Goal: Task Accomplishment & Management: Manage account settings

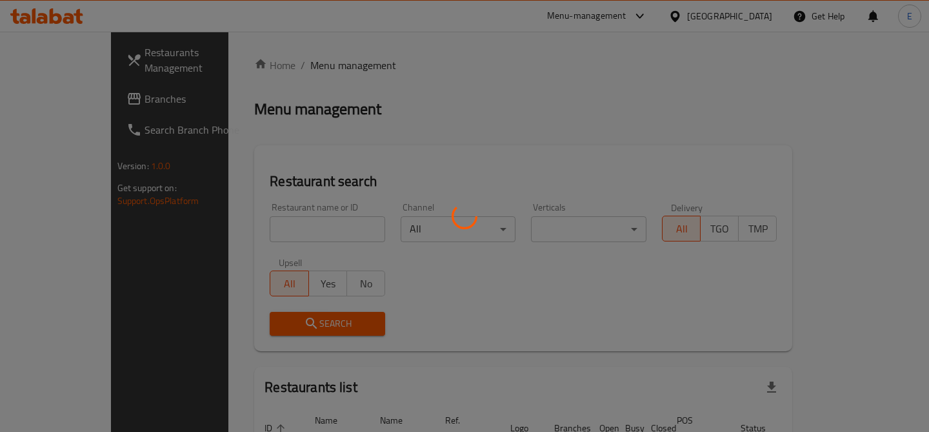
click at [267, 225] on div at bounding box center [464, 216] width 929 height 432
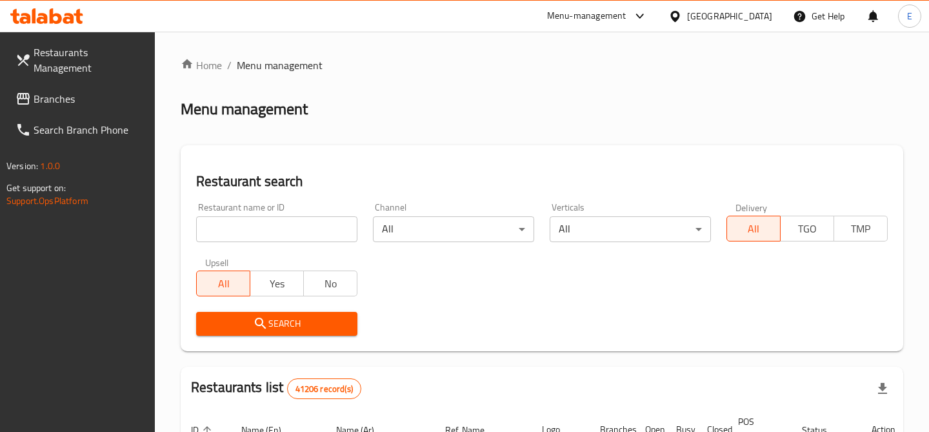
click at [267, 225] on input "search" at bounding box center [276, 229] width 161 height 26
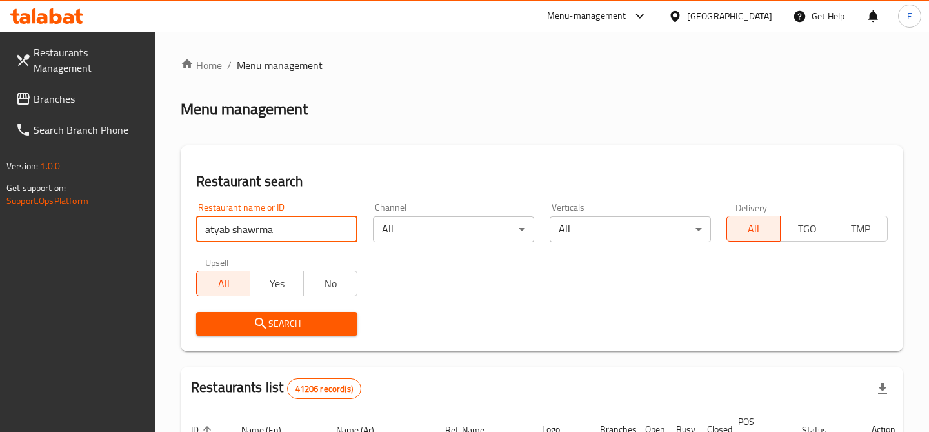
type input "atyab shawrma"
click button "Search" at bounding box center [276, 324] width 161 height 24
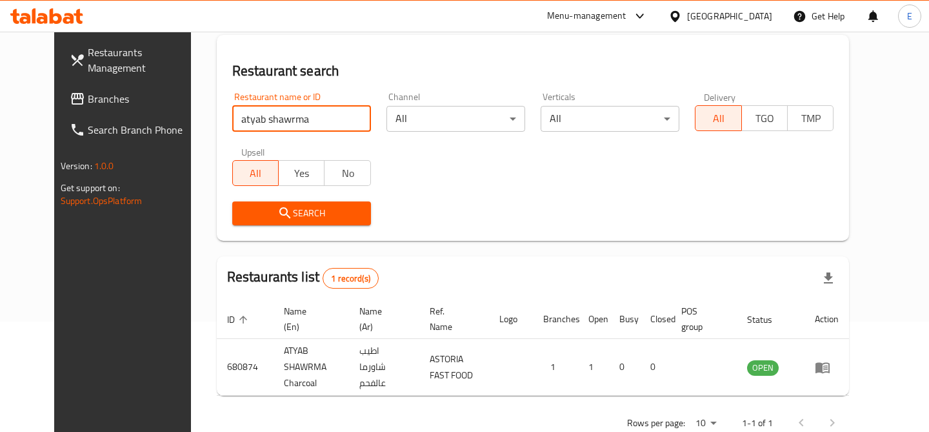
scroll to position [134, 0]
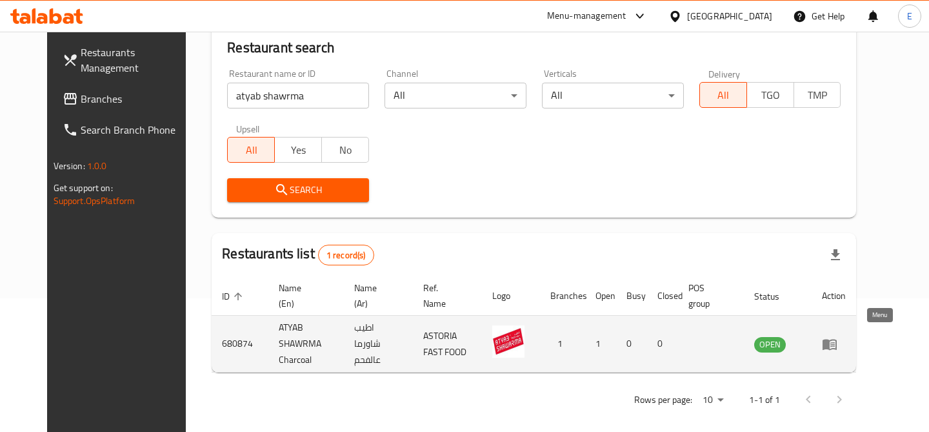
click at [838, 339] on icon "enhanced table" at bounding box center [829, 343] width 15 height 15
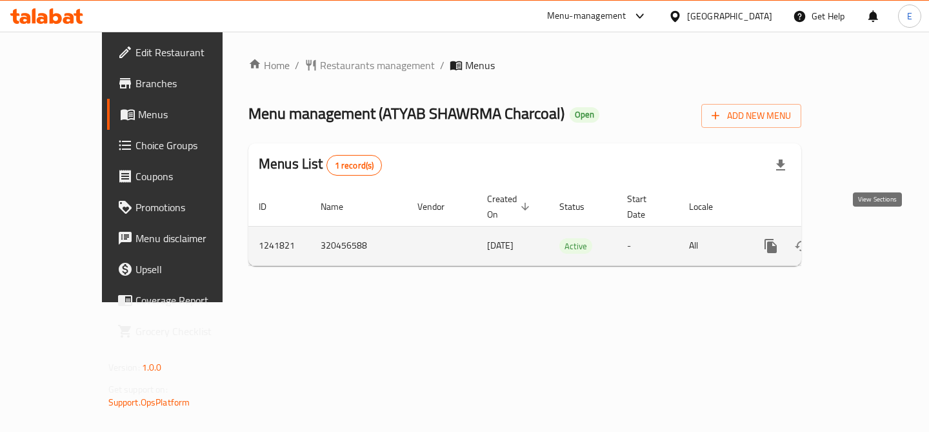
click at [872, 238] on icon "enhanced table" at bounding box center [863, 245] width 15 height 15
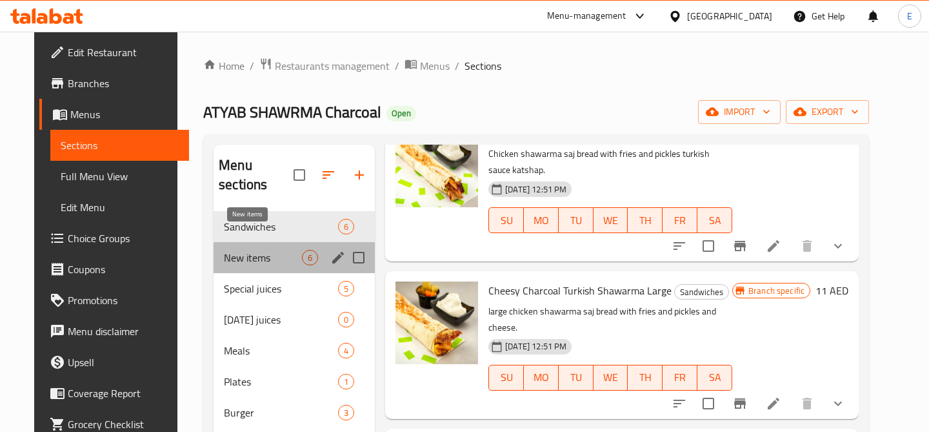
click at [243, 250] on span "New items" at bounding box center [263, 257] width 78 height 15
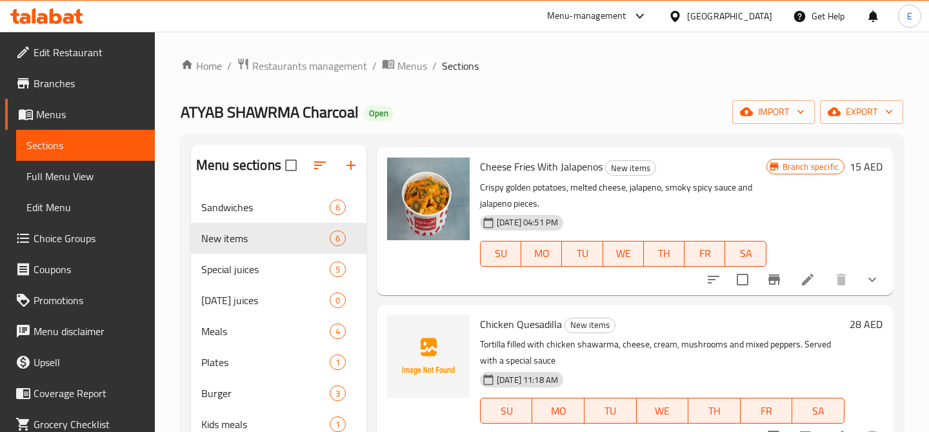
scroll to position [245, 0]
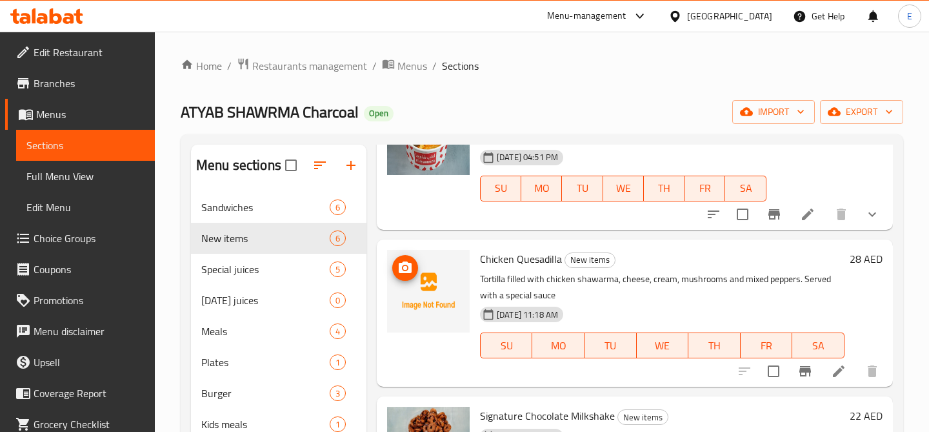
click at [404, 267] on circle "upload picture" at bounding box center [405, 268] width 4 height 4
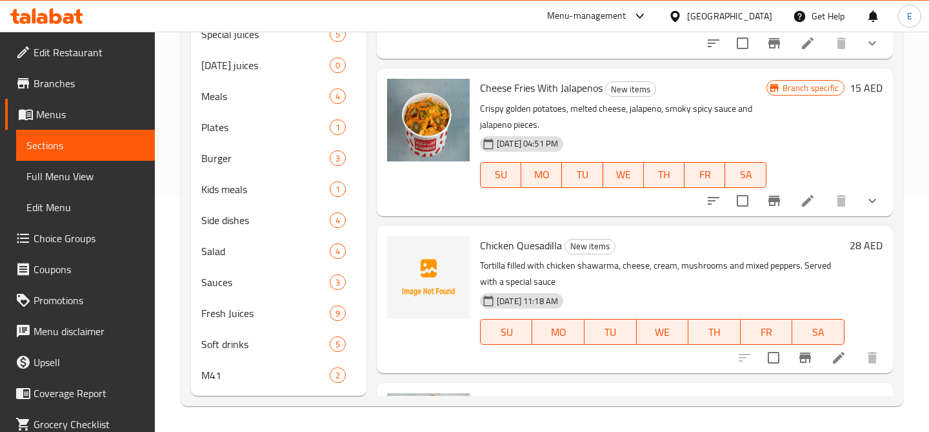
scroll to position [28, 0]
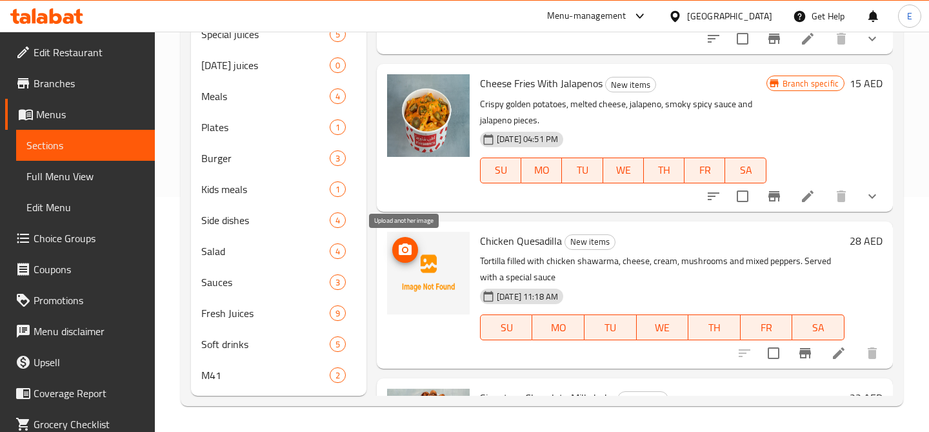
click at [410, 256] on icon "upload picture" at bounding box center [405, 249] width 15 height 15
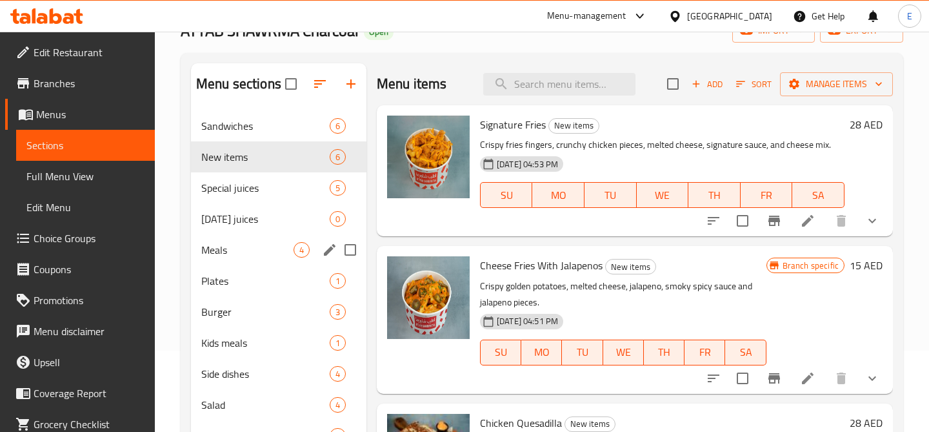
scroll to position [0, 0]
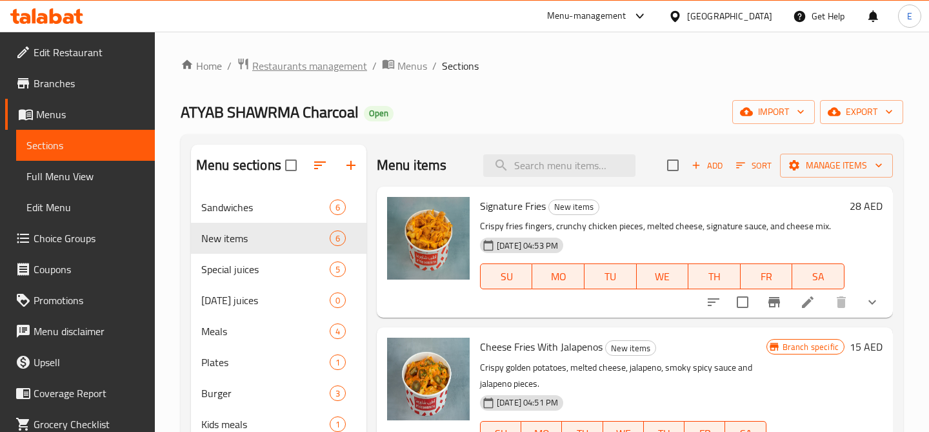
click at [337, 65] on span "Restaurants management" at bounding box center [309, 65] width 115 height 15
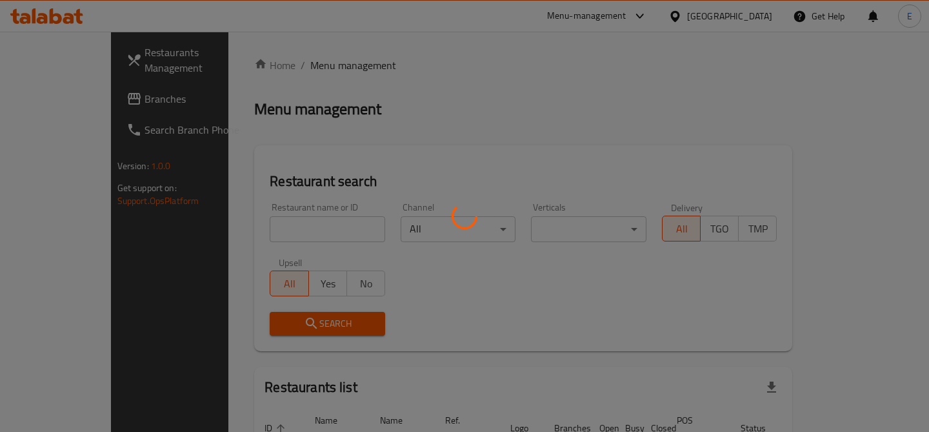
click at [312, 230] on div at bounding box center [464, 216] width 929 height 432
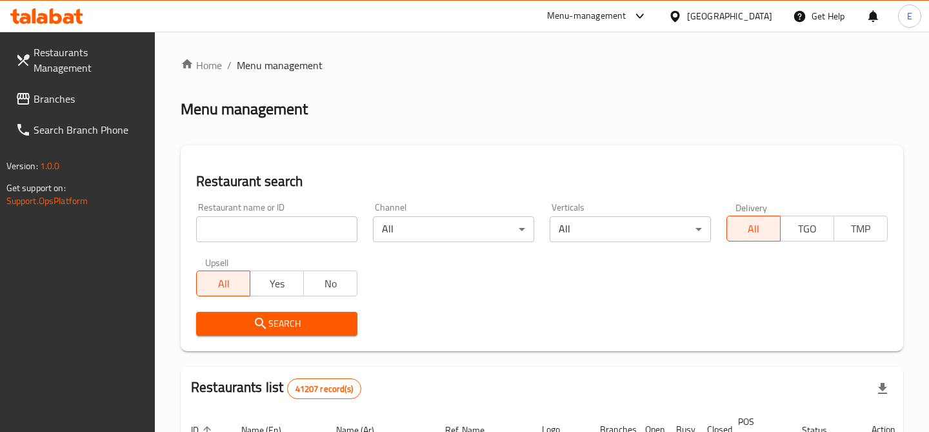
click at [284, 228] on input "search" at bounding box center [276, 229] width 161 height 26
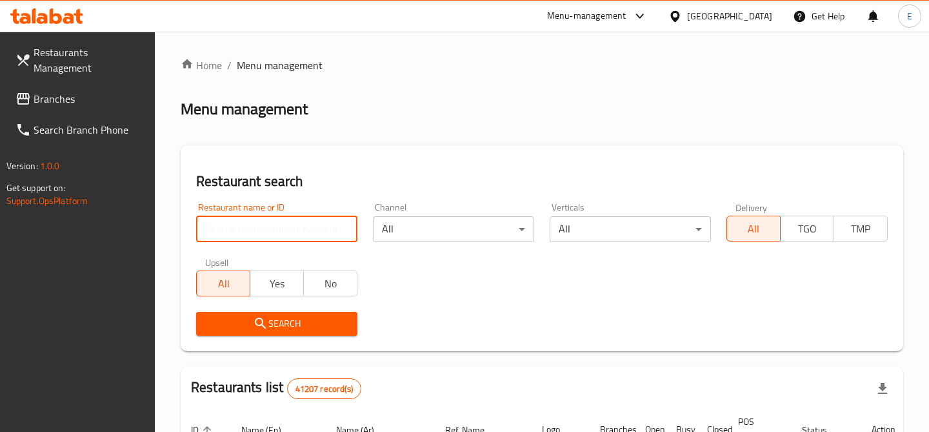
paste input "10996"
type input "10996"
click button "Search" at bounding box center [276, 324] width 161 height 24
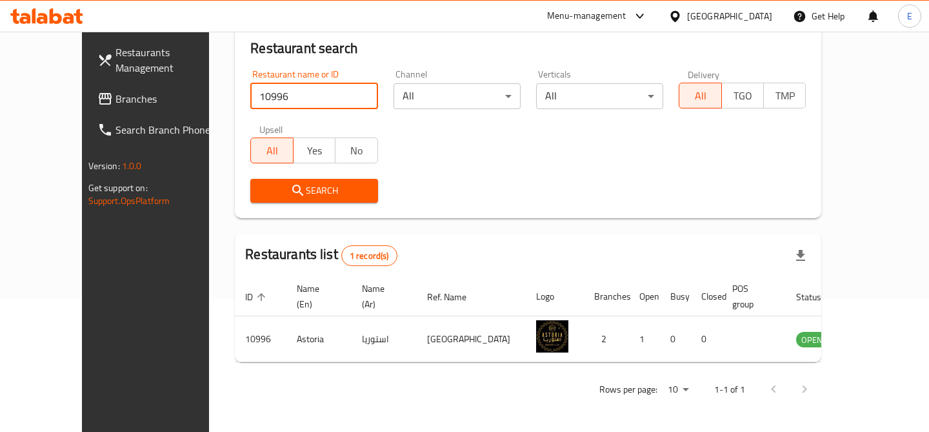
scroll to position [119, 0]
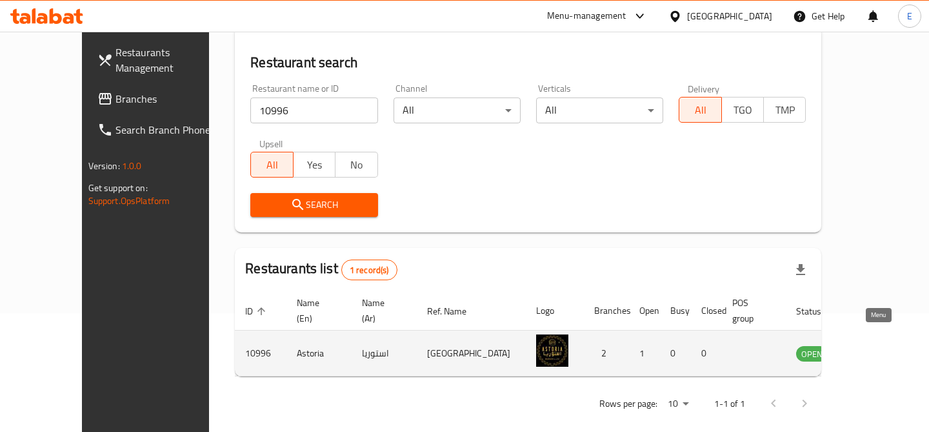
click at [877, 351] on icon "enhanced table" at bounding box center [874, 353] width 5 height 5
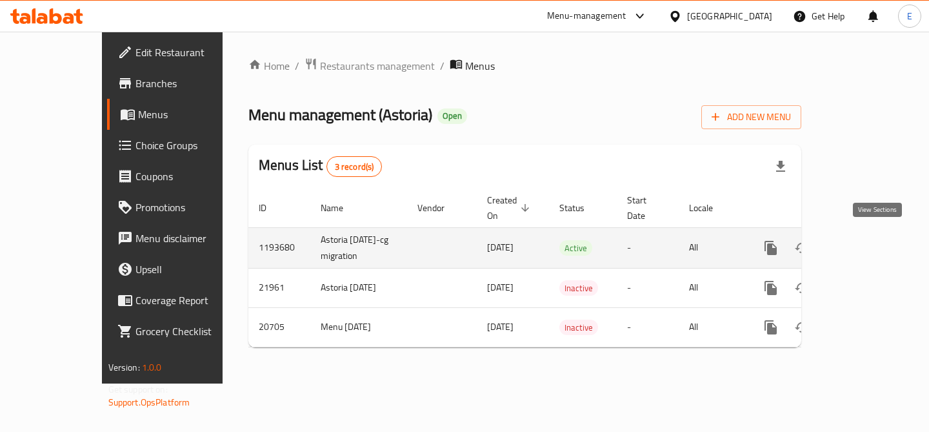
click at [872, 241] on icon "enhanced table" at bounding box center [863, 247] width 15 height 15
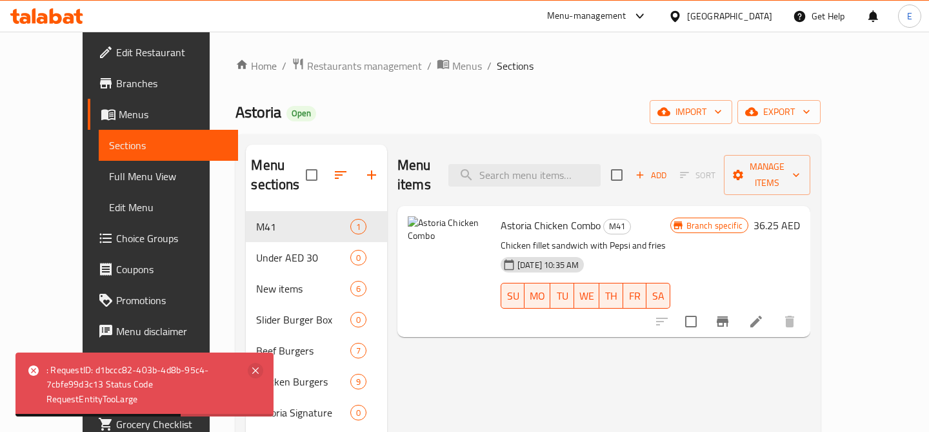
click at [252, 372] on icon at bounding box center [255, 370] width 15 height 15
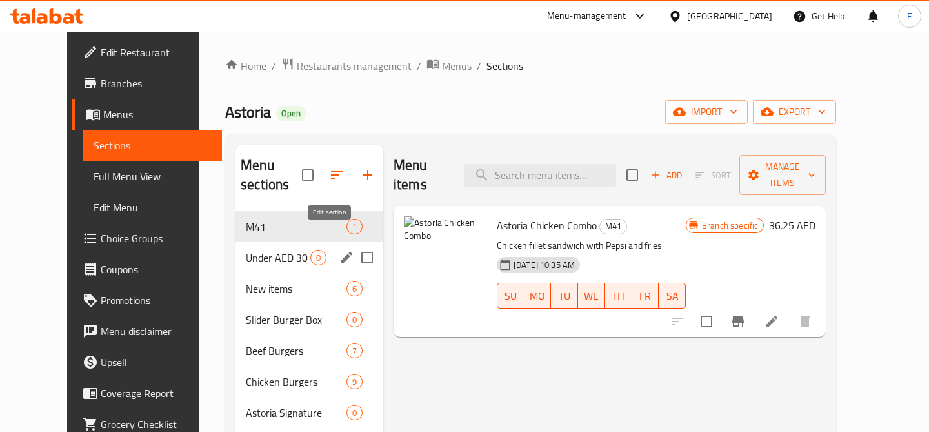
click at [341, 252] on icon "edit" at bounding box center [347, 258] width 12 height 12
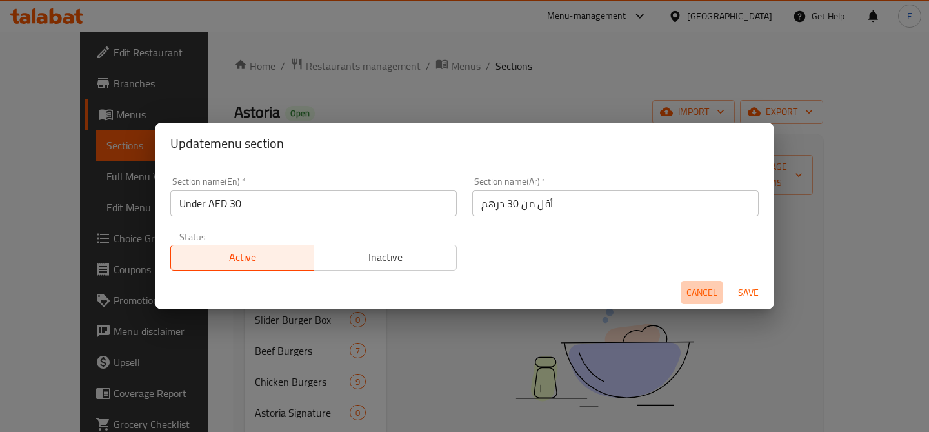
click at [690, 296] on span "Cancel" at bounding box center [702, 293] width 31 height 16
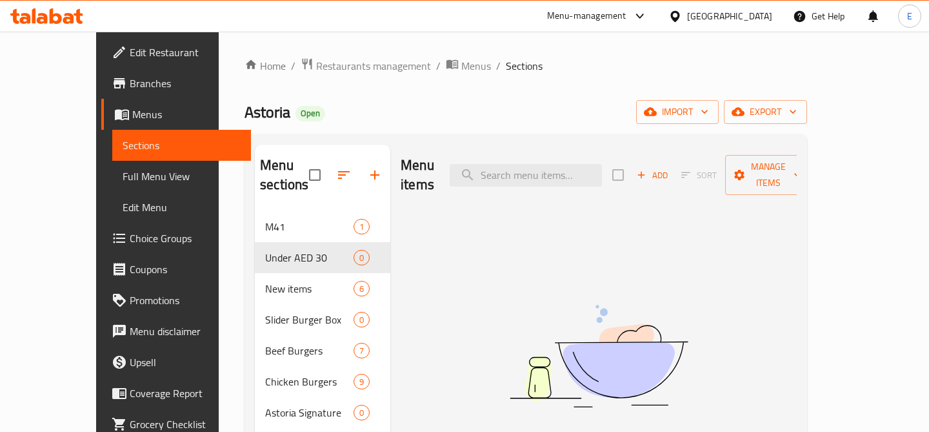
click at [130, 241] on span "Choice Groups" at bounding box center [185, 237] width 111 height 15
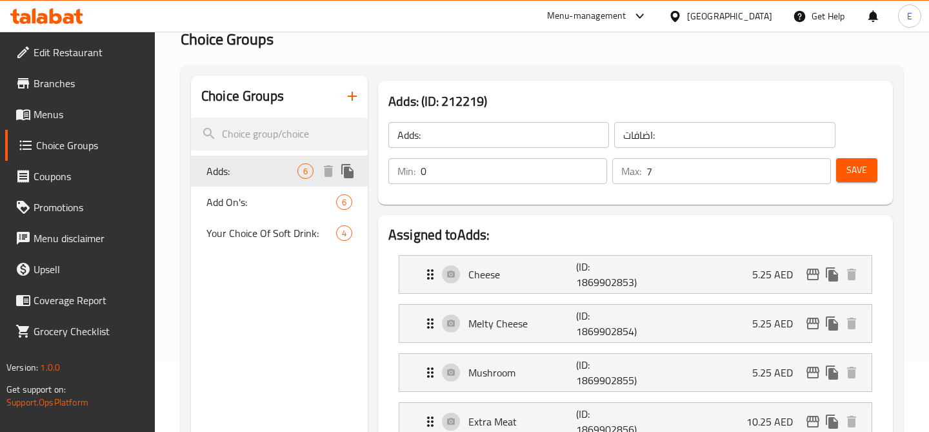
scroll to position [77, 0]
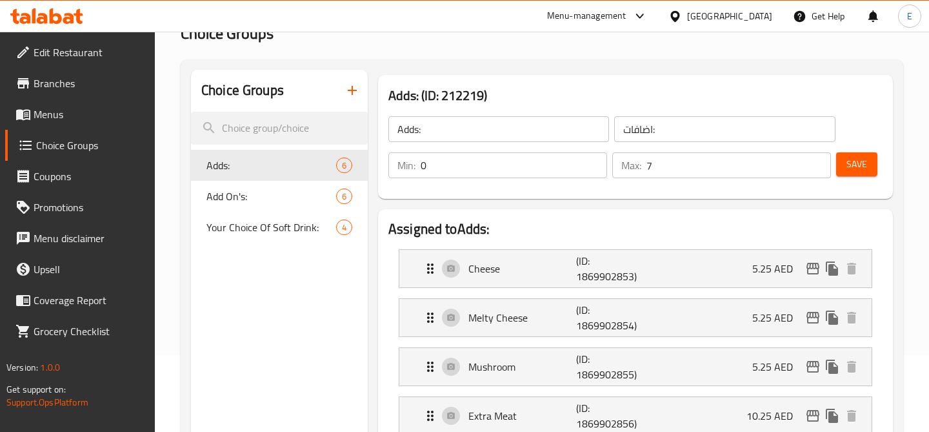
click at [352, 92] on icon "button" at bounding box center [352, 90] width 9 height 9
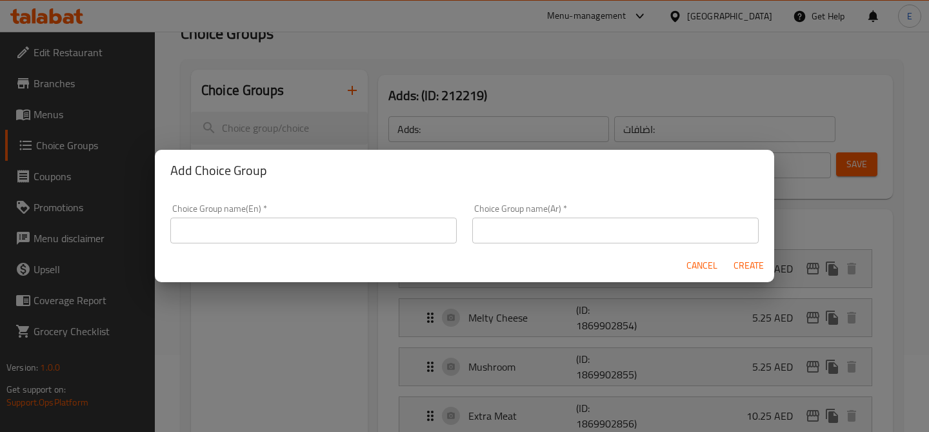
click at [363, 232] on input "text" at bounding box center [313, 230] width 287 height 26
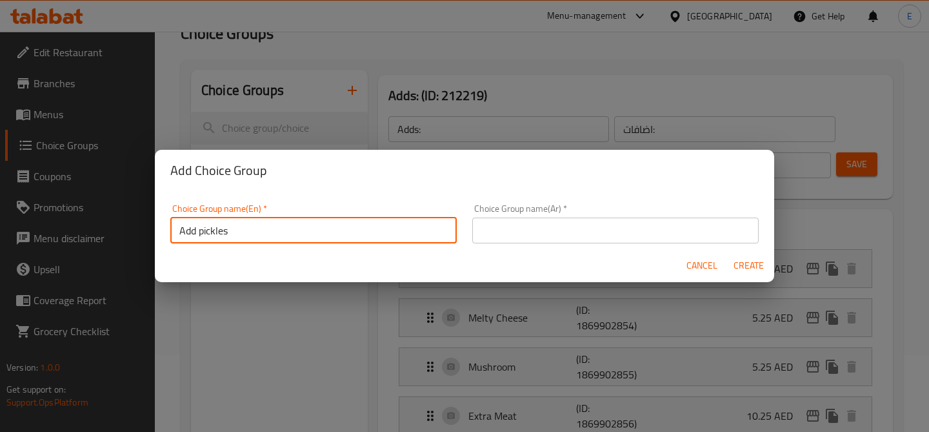
type input "Add pickles"
click at [538, 237] on input "text" at bounding box center [615, 230] width 287 height 26
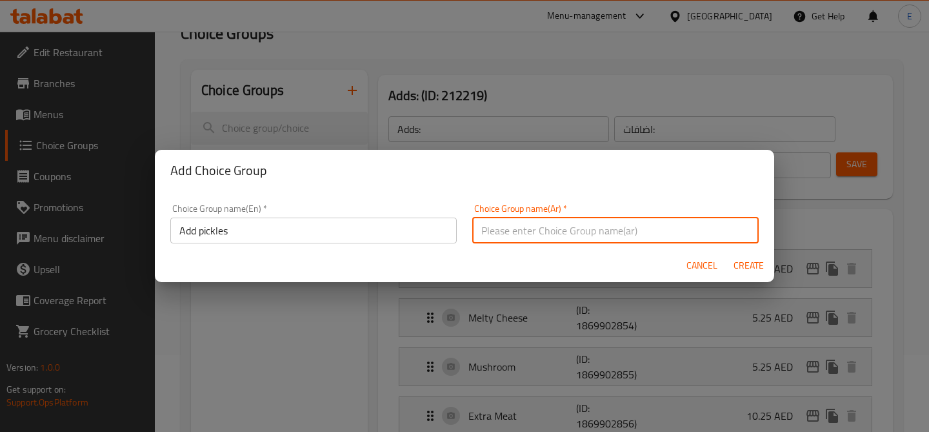
click at [254, 235] on input "Add pickles" at bounding box center [313, 230] width 287 height 26
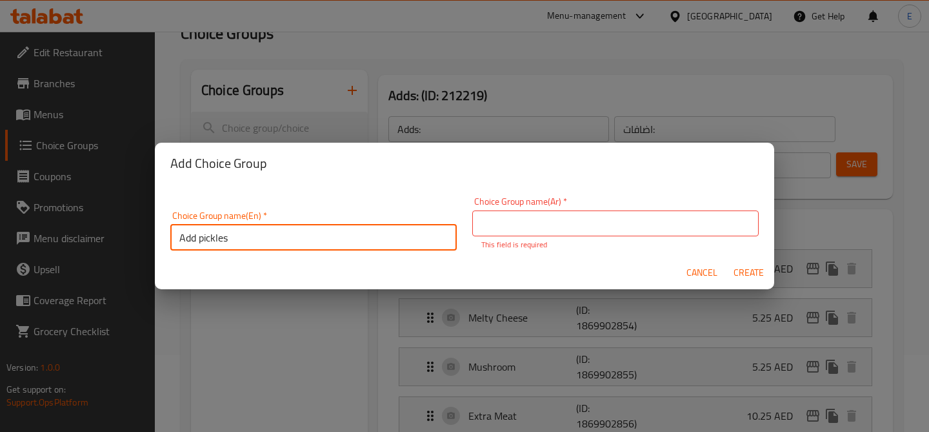
click at [254, 235] on input "Add pickles" at bounding box center [313, 238] width 287 height 26
click at [543, 217] on input "text" at bounding box center [615, 223] width 287 height 26
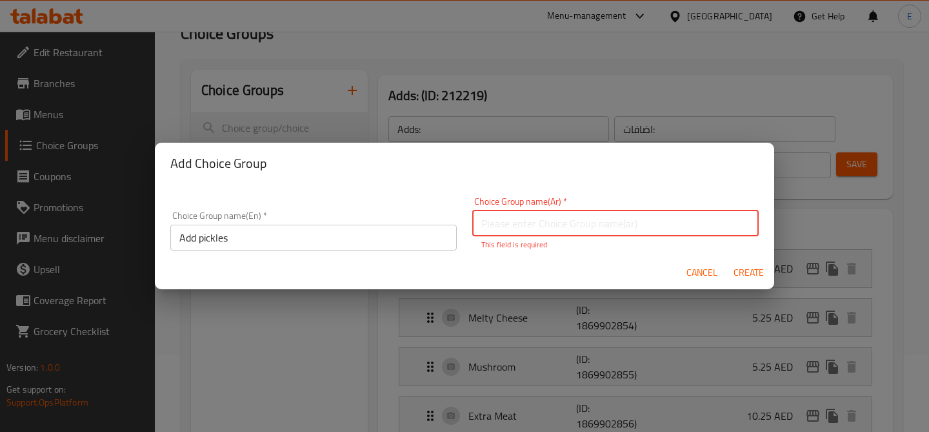
paste input "أضف المخللات"
type input "أضف المخللات"
click at [756, 274] on button "Create" at bounding box center [748, 273] width 41 height 24
type input "Add pickles"
type input "أضف المخللات"
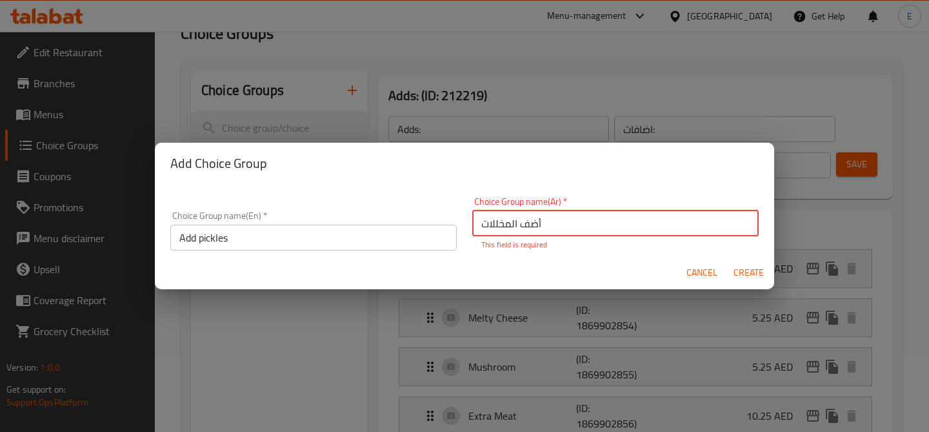
type input "0"
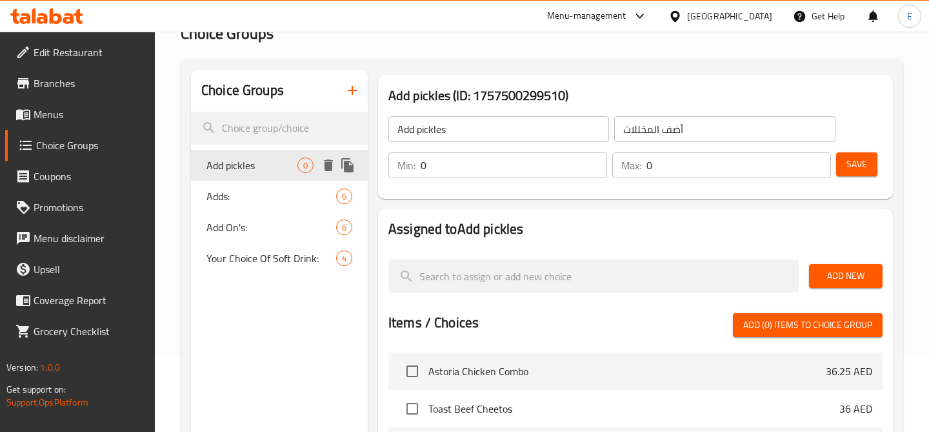
click at [265, 176] on div "Add pickles 0" at bounding box center [279, 165] width 177 height 31
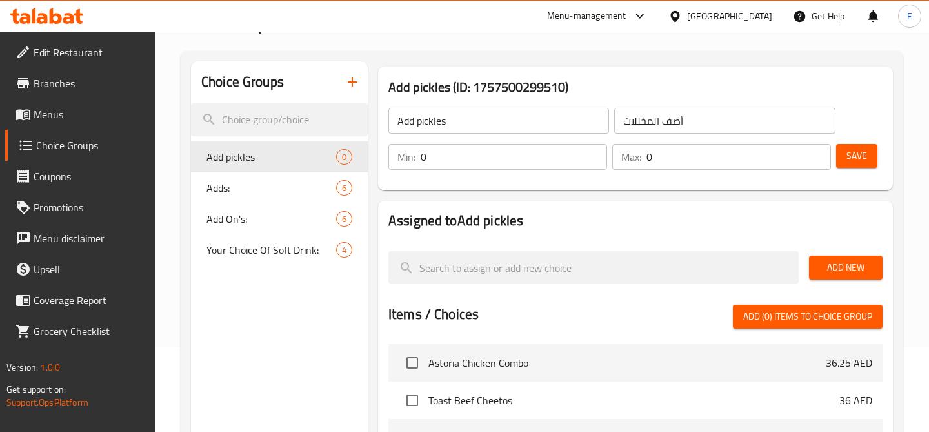
scroll to position [95, 0]
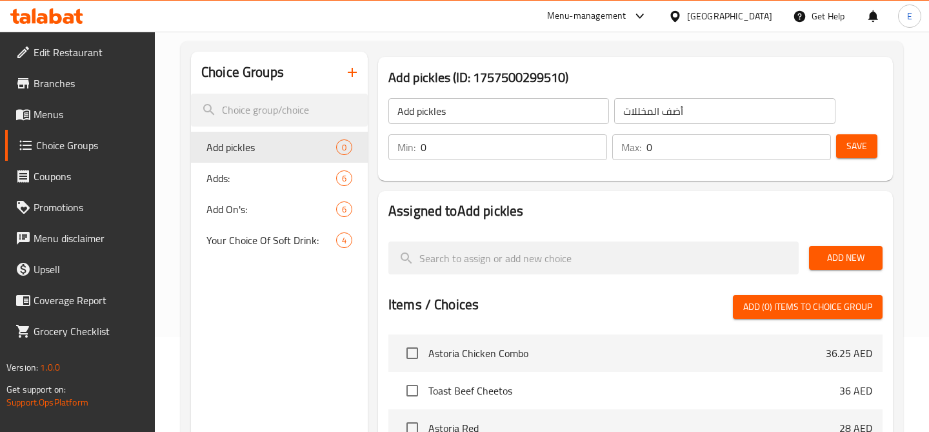
click at [851, 255] on span "Add New" at bounding box center [846, 258] width 53 height 16
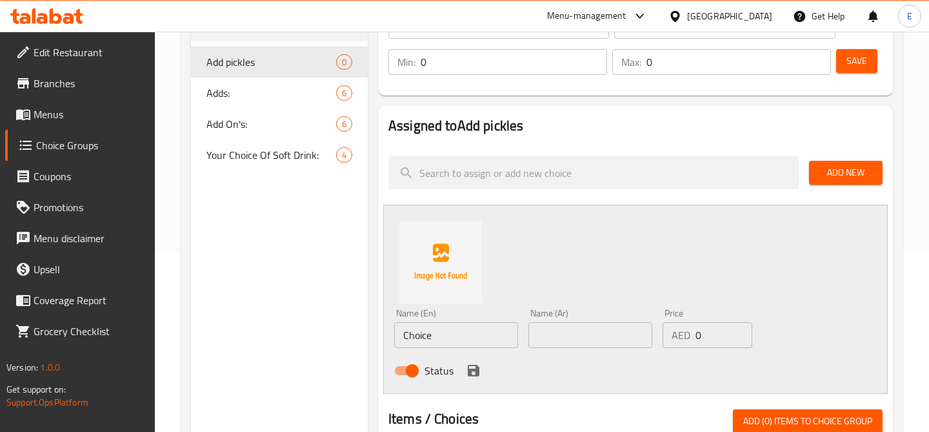
scroll to position [195, 0]
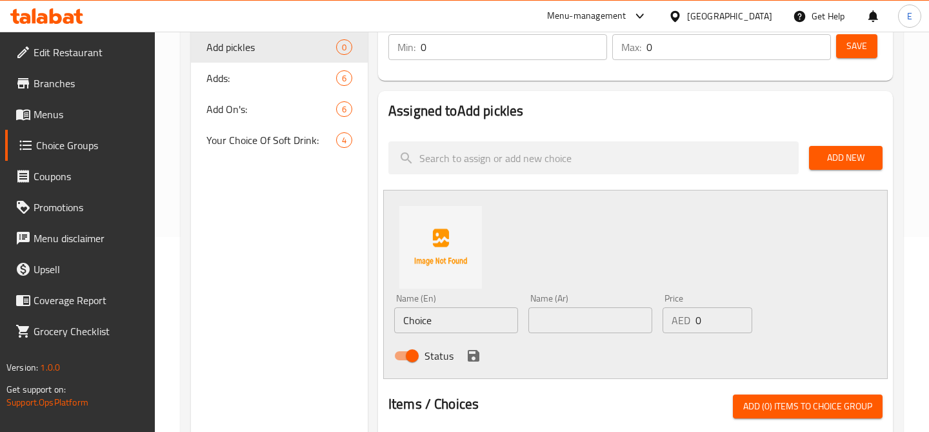
click at [438, 318] on input "Choice" at bounding box center [456, 320] width 124 height 26
click at [485, 322] on input "With pickles" at bounding box center [456, 320] width 124 height 26
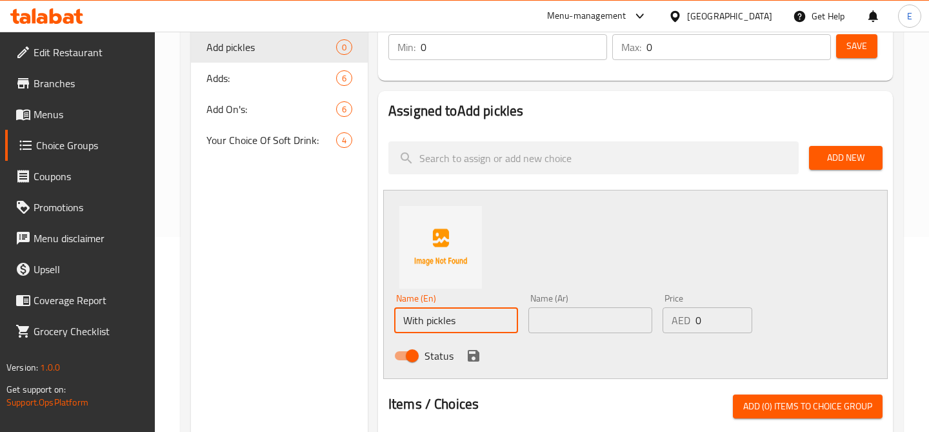
click at [485, 322] on input "With pickles" at bounding box center [456, 320] width 124 height 26
type input "With pickles"
click at [595, 319] on input "text" at bounding box center [591, 320] width 124 height 26
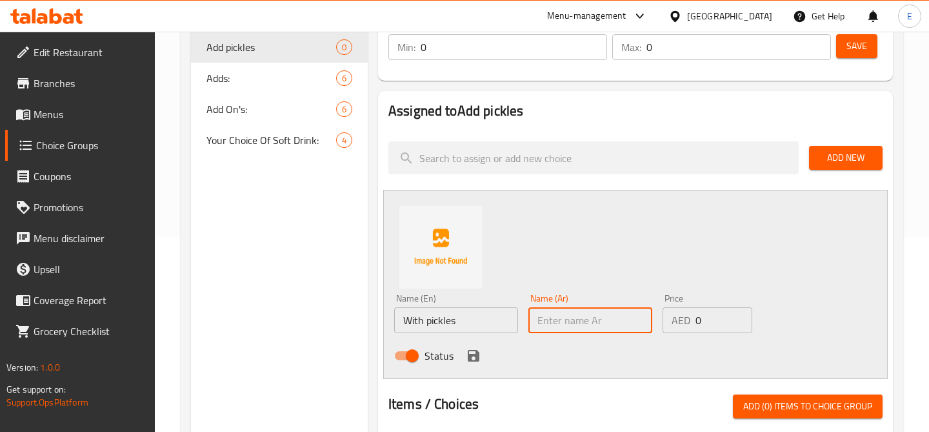
paste input "مع المخللات"
type input "مع المخللات"
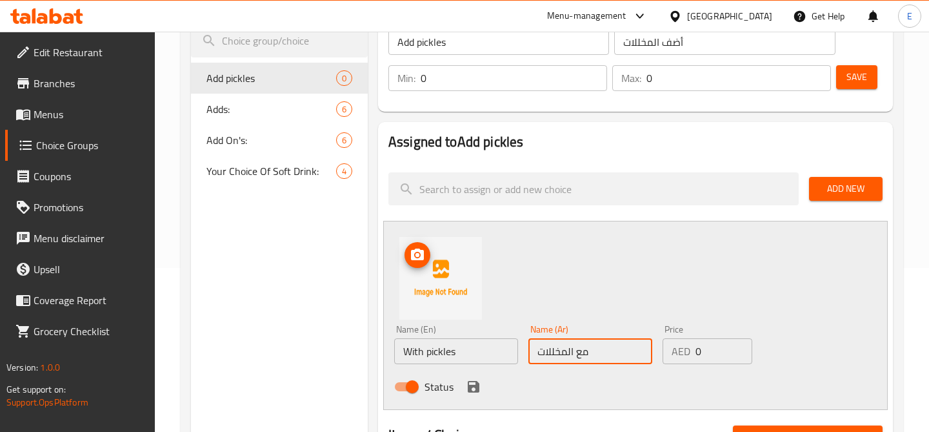
scroll to position [170, 0]
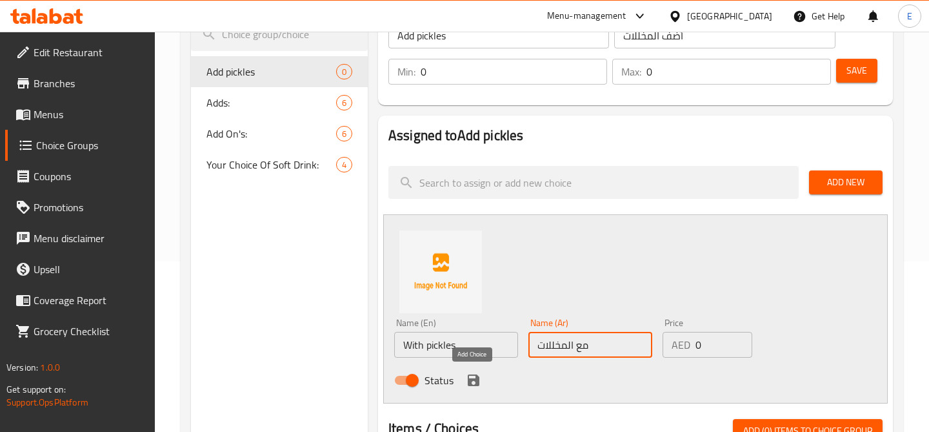
click at [472, 378] on icon "save" at bounding box center [474, 380] width 12 height 12
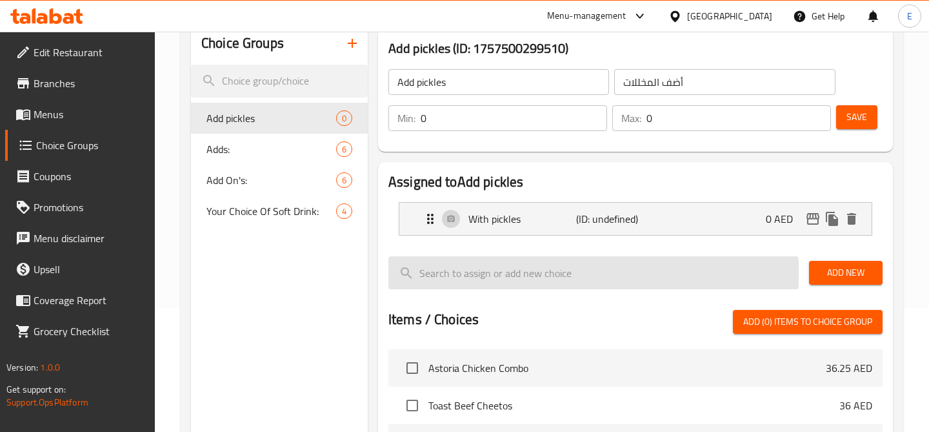
scroll to position [106, 0]
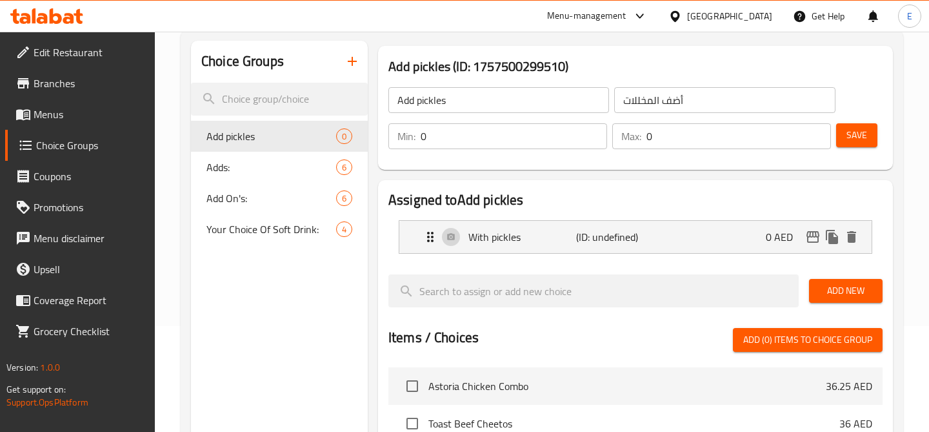
click at [846, 286] on span "Add New" at bounding box center [846, 291] width 53 height 16
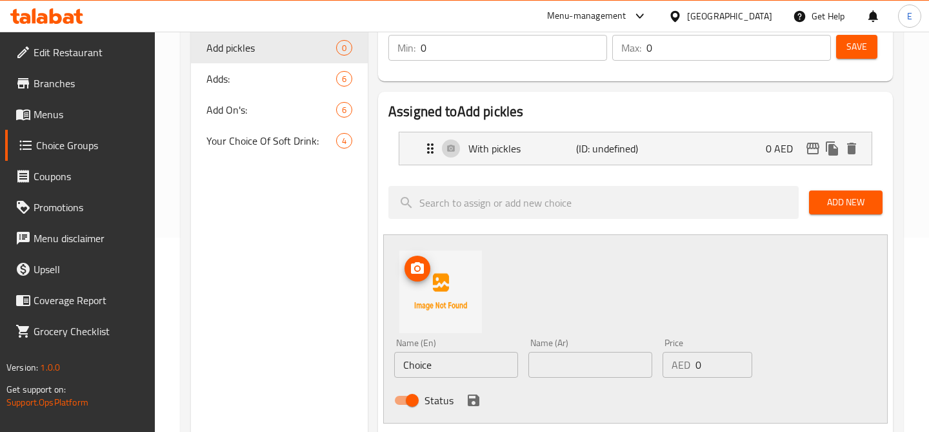
scroll to position [210, 0]
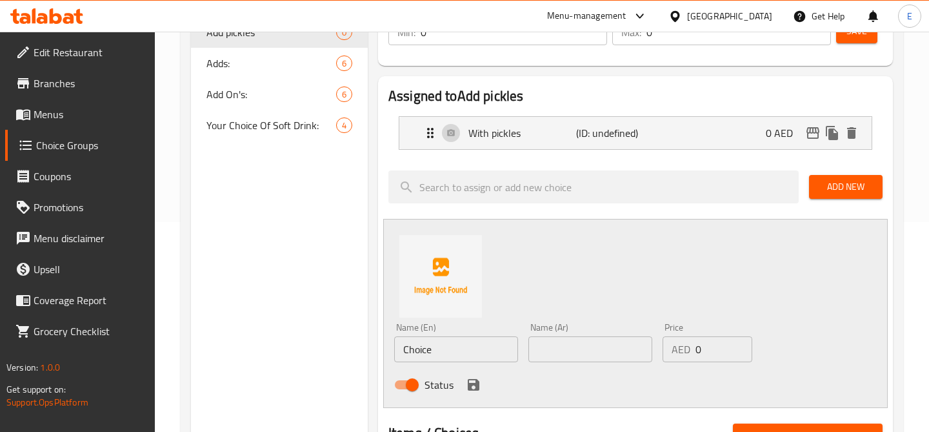
click at [435, 359] on input "Choice" at bounding box center [456, 349] width 124 height 26
click at [417, 349] on input "Without pickles" at bounding box center [456, 349] width 124 height 26
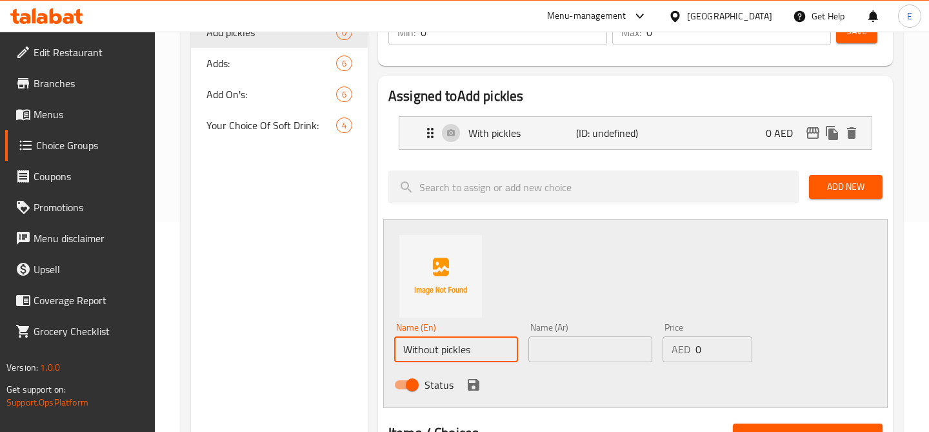
click at [417, 349] on input "Without pickles" at bounding box center [456, 349] width 124 height 26
type input "Without pickles"
click at [597, 354] on input "text" at bounding box center [591, 349] width 124 height 26
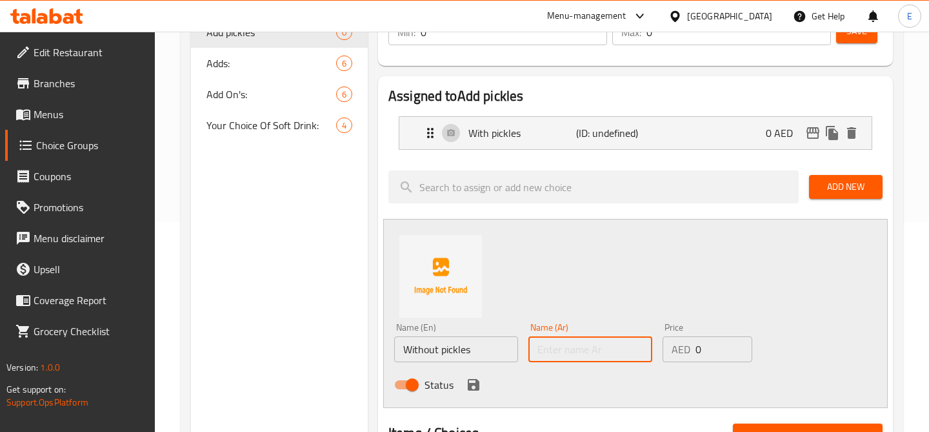
paste input "بدون مخللات"
type input "بدون مخللات"
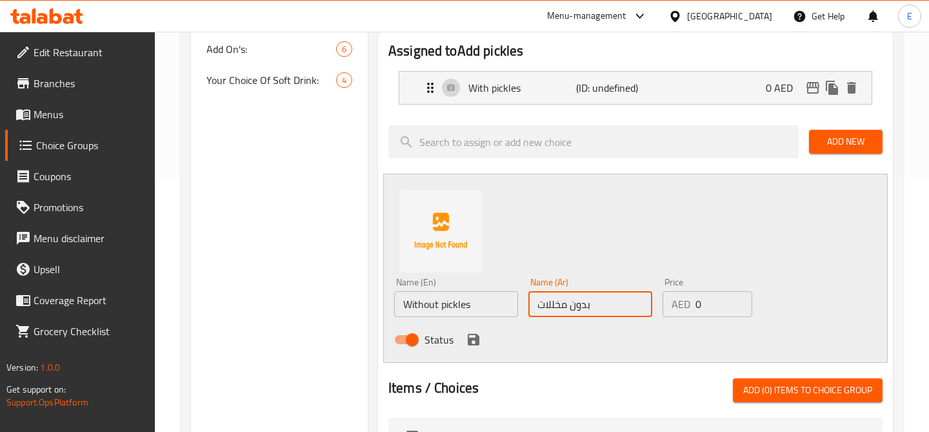
scroll to position [274, 0]
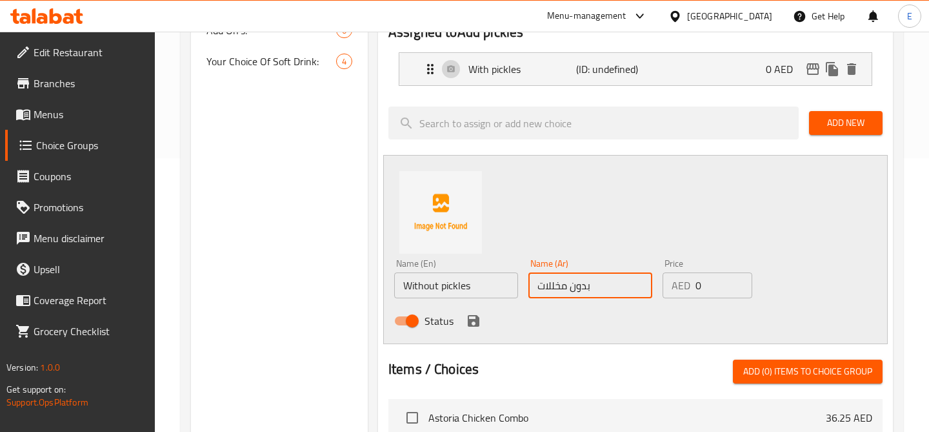
click at [472, 323] on icon "save" at bounding box center [473, 320] width 15 height 15
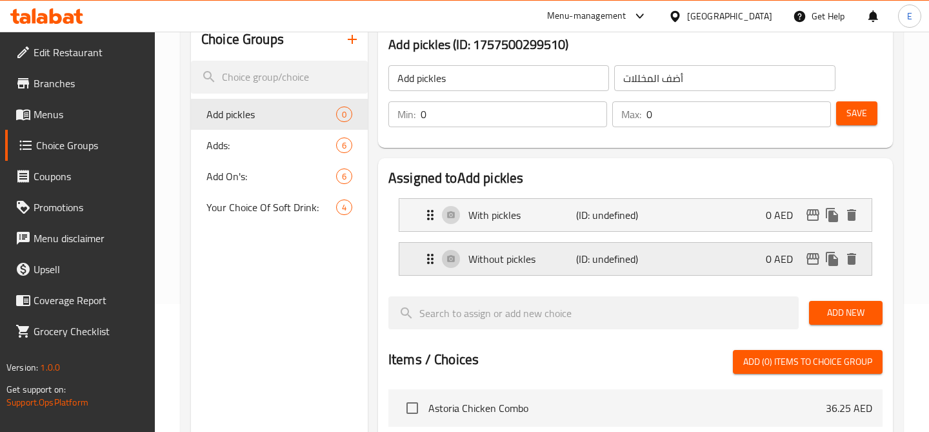
scroll to position [126, 0]
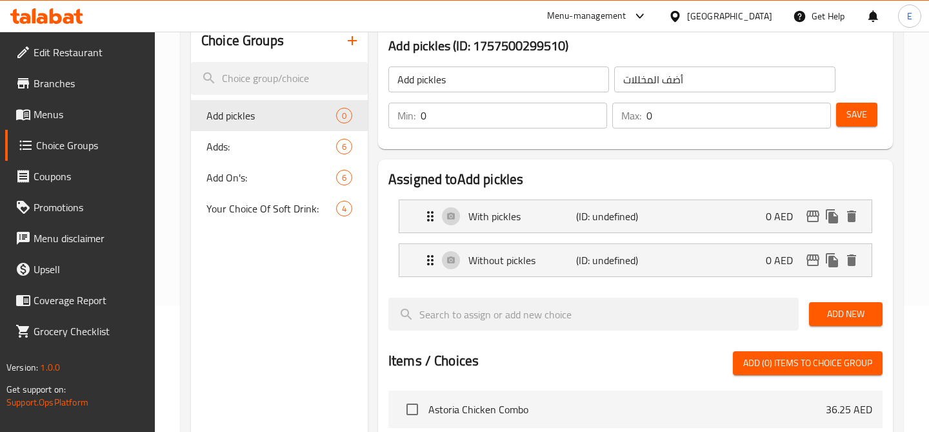
click at [467, 103] on input "0" at bounding box center [514, 116] width 186 height 26
click at [465, 111] on input "0" at bounding box center [514, 116] width 186 height 26
type input "1"
click at [595, 114] on input "1" at bounding box center [514, 116] width 186 height 26
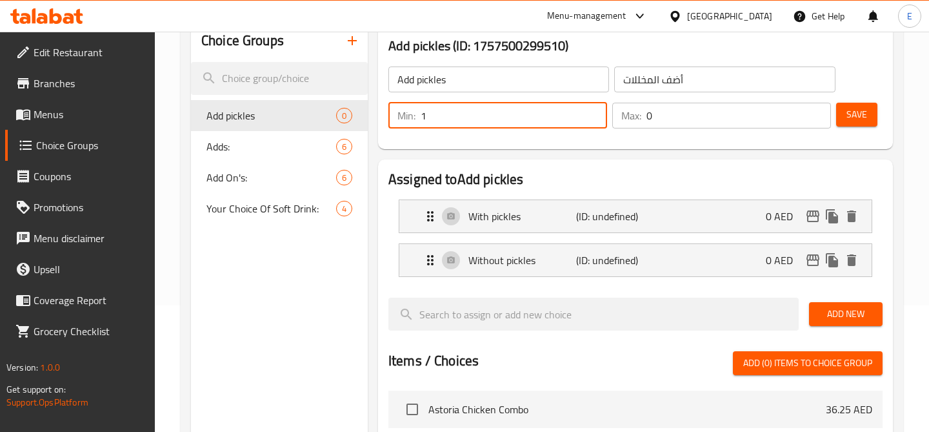
type input "1"
click at [817, 113] on input "1" at bounding box center [739, 116] width 185 height 26
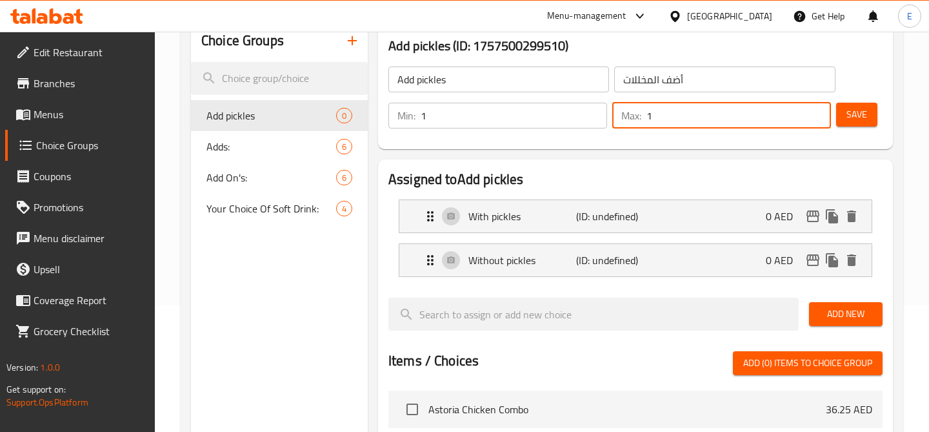
click at [851, 116] on span "Save" at bounding box center [857, 114] width 21 height 16
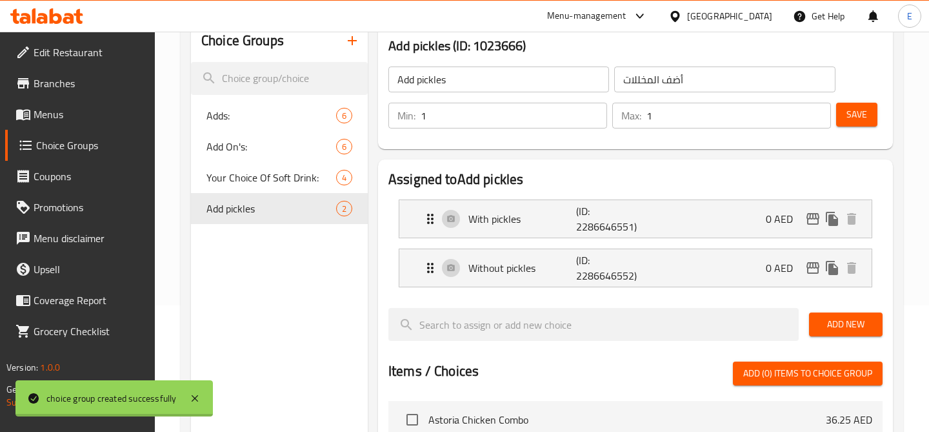
click at [321, 243] on div "Choice Groups Adds: 6 Add On's: 6 Your Choice Of Soft Drink: 4 Add pickles 2" at bounding box center [279, 390] width 177 height 740
click at [85, 124] on link "Menus" at bounding box center [80, 114] width 150 height 31
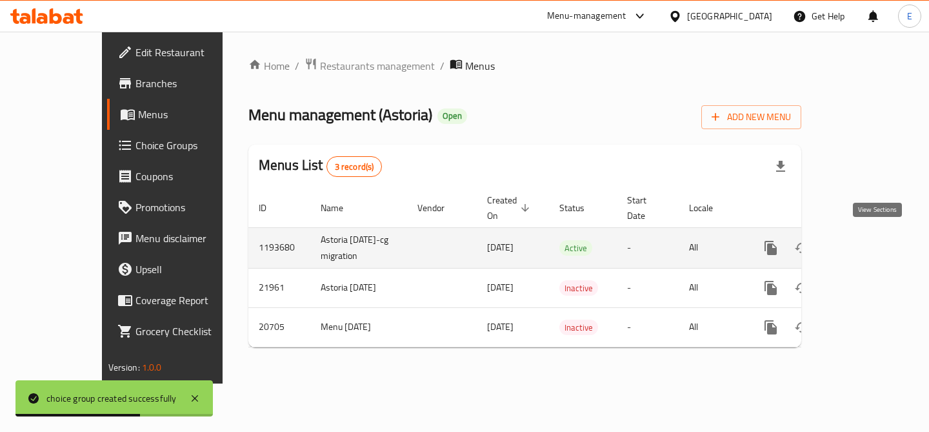
click at [872, 248] on icon "enhanced table" at bounding box center [863, 247] width 15 height 15
